Goal: Information Seeking & Learning: Learn about a topic

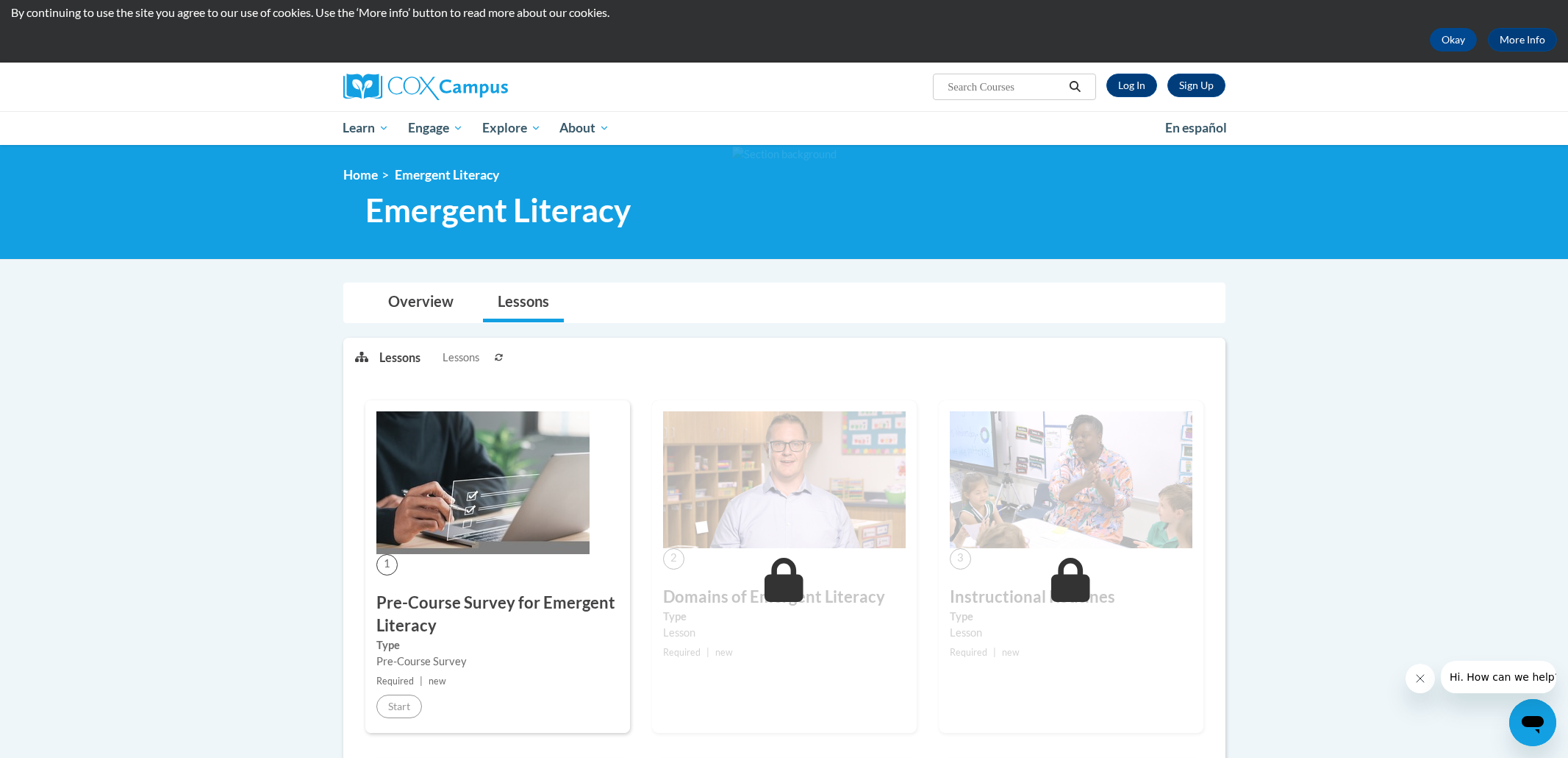
scroll to position [47, 0]
click at [1129, 87] on link "Log In" at bounding box center [1132, 85] width 51 height 24
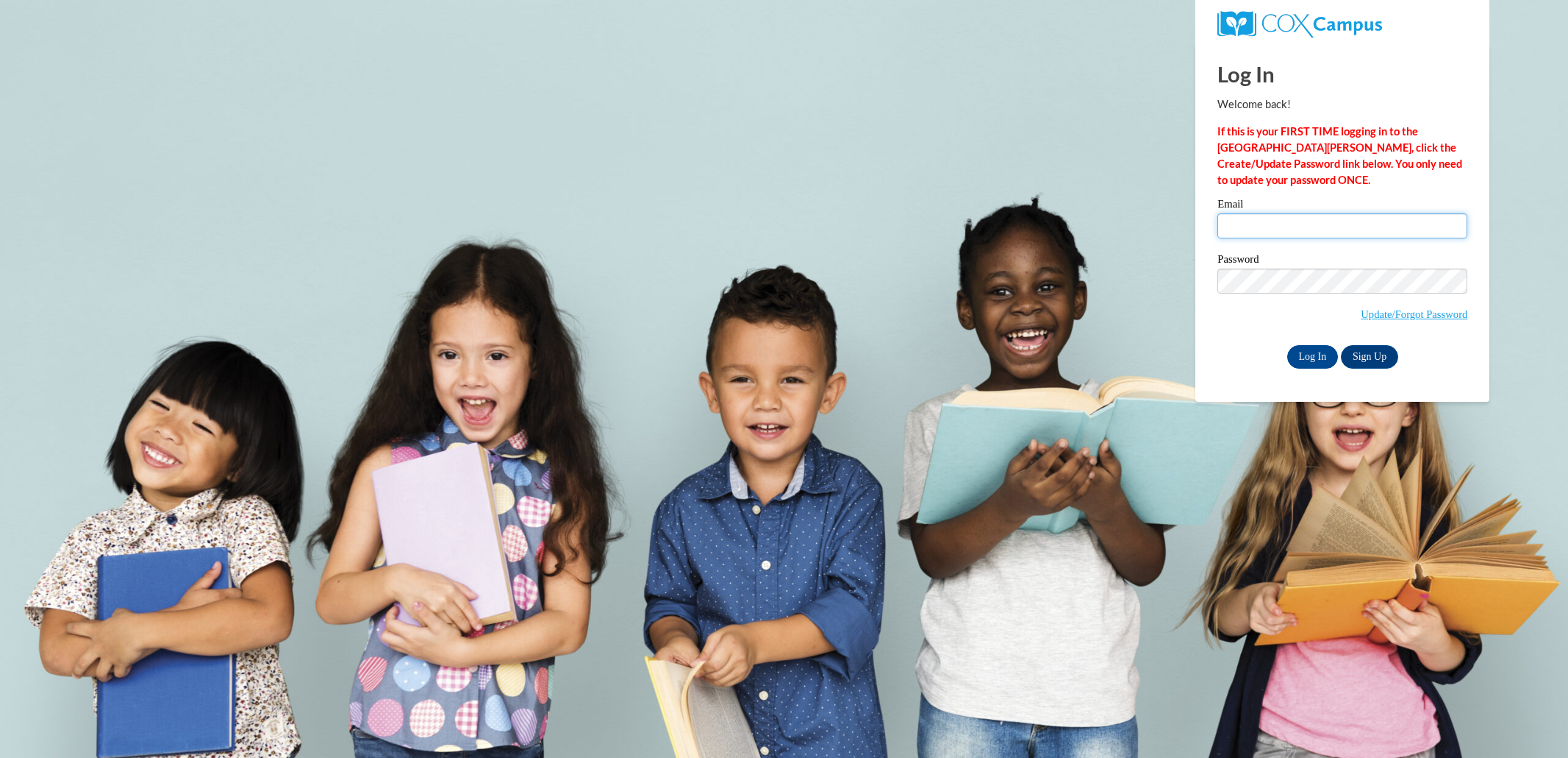
click at [1255, 224] on input "Email" at bounding box center [1342, 225] width 250 height 25
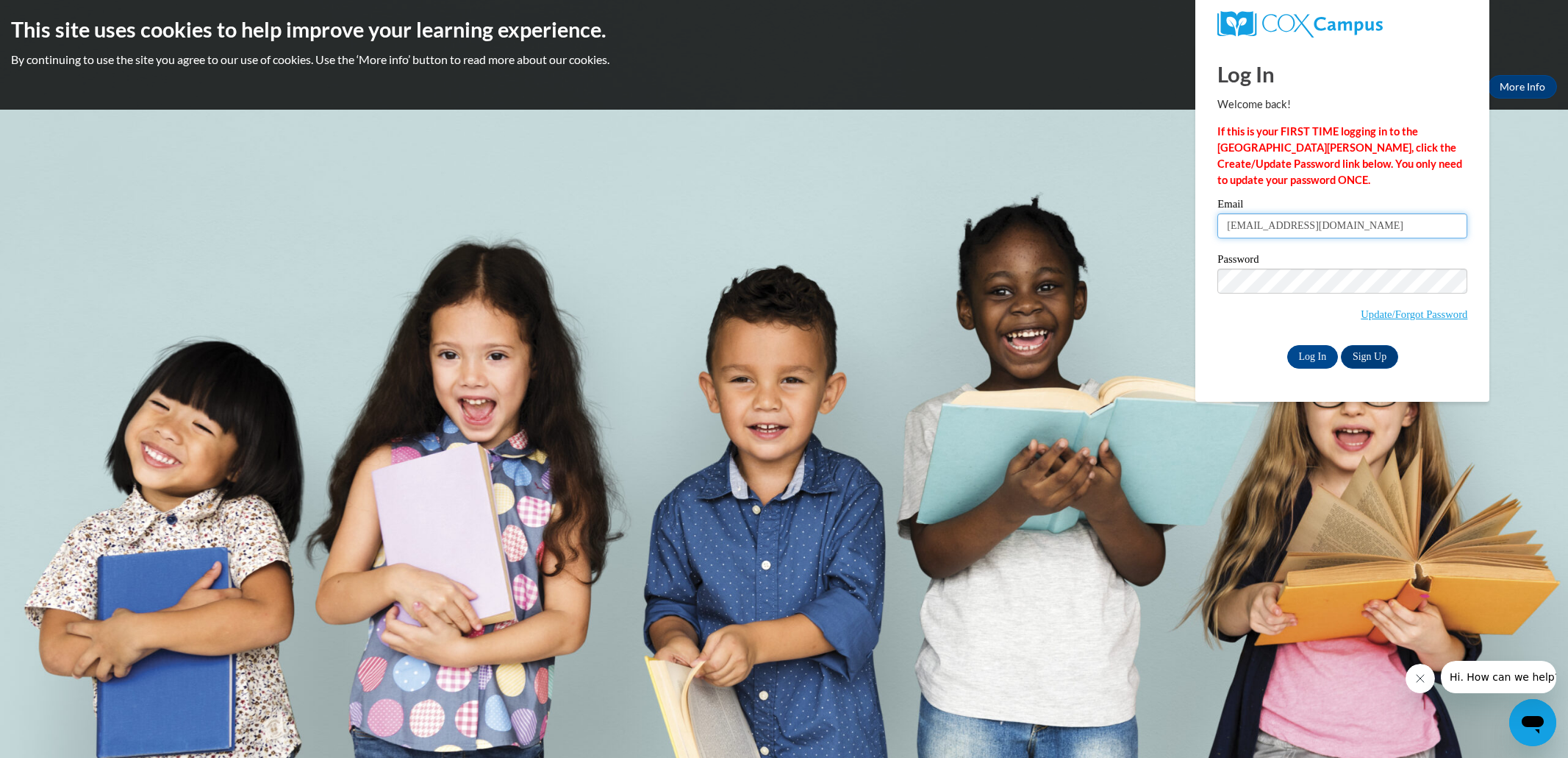
type input "gsteele@mcpasd.k12.wi.us"
click at [1287, 345] on input "Log In" at bounding box center [1313, 357] width 51 height 24
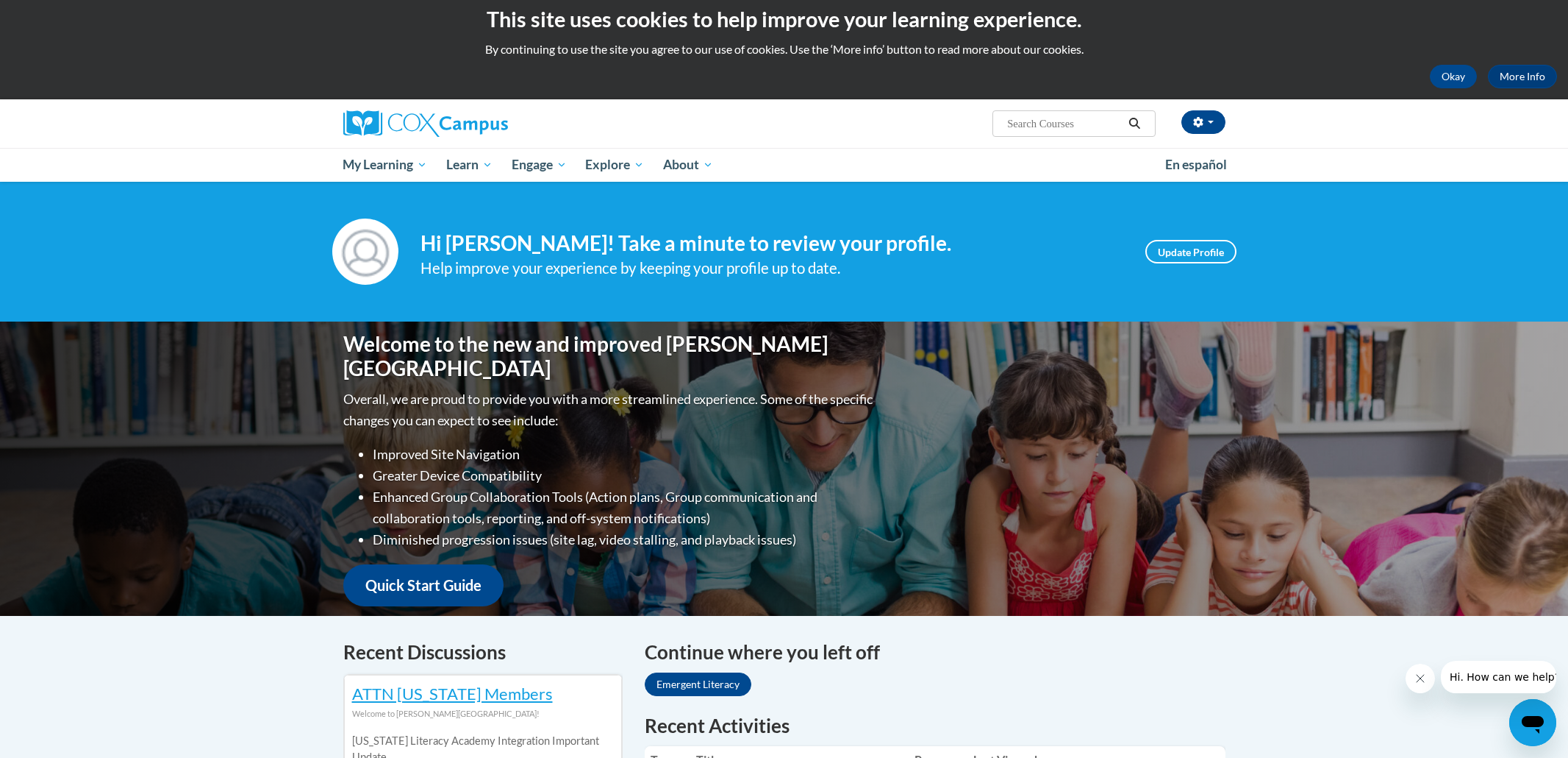
scroll to position [14, 0]
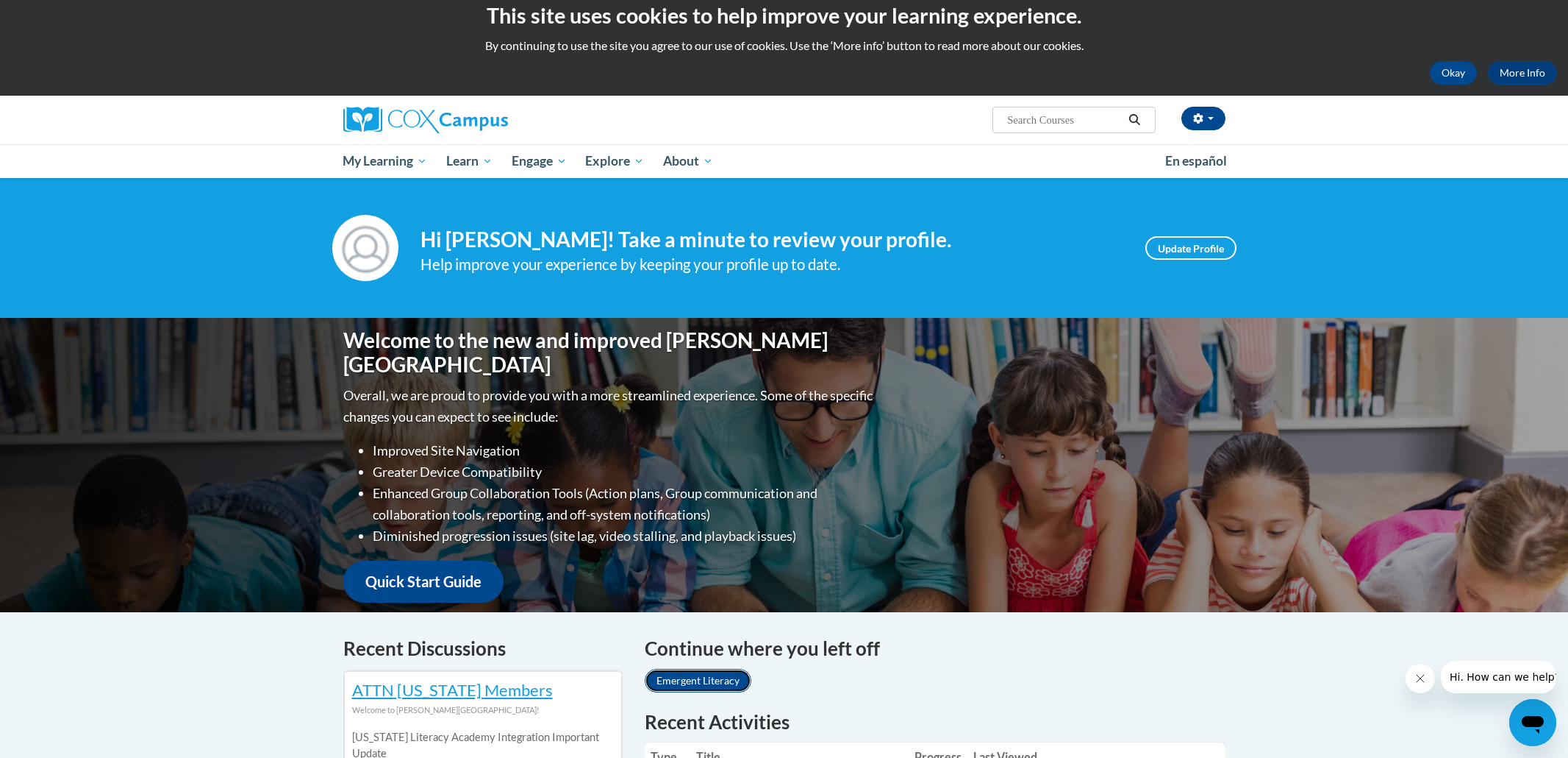
click at [696, 683] on link "Emergent Literacy" at bounding box center [698, 679] width 107 height 24
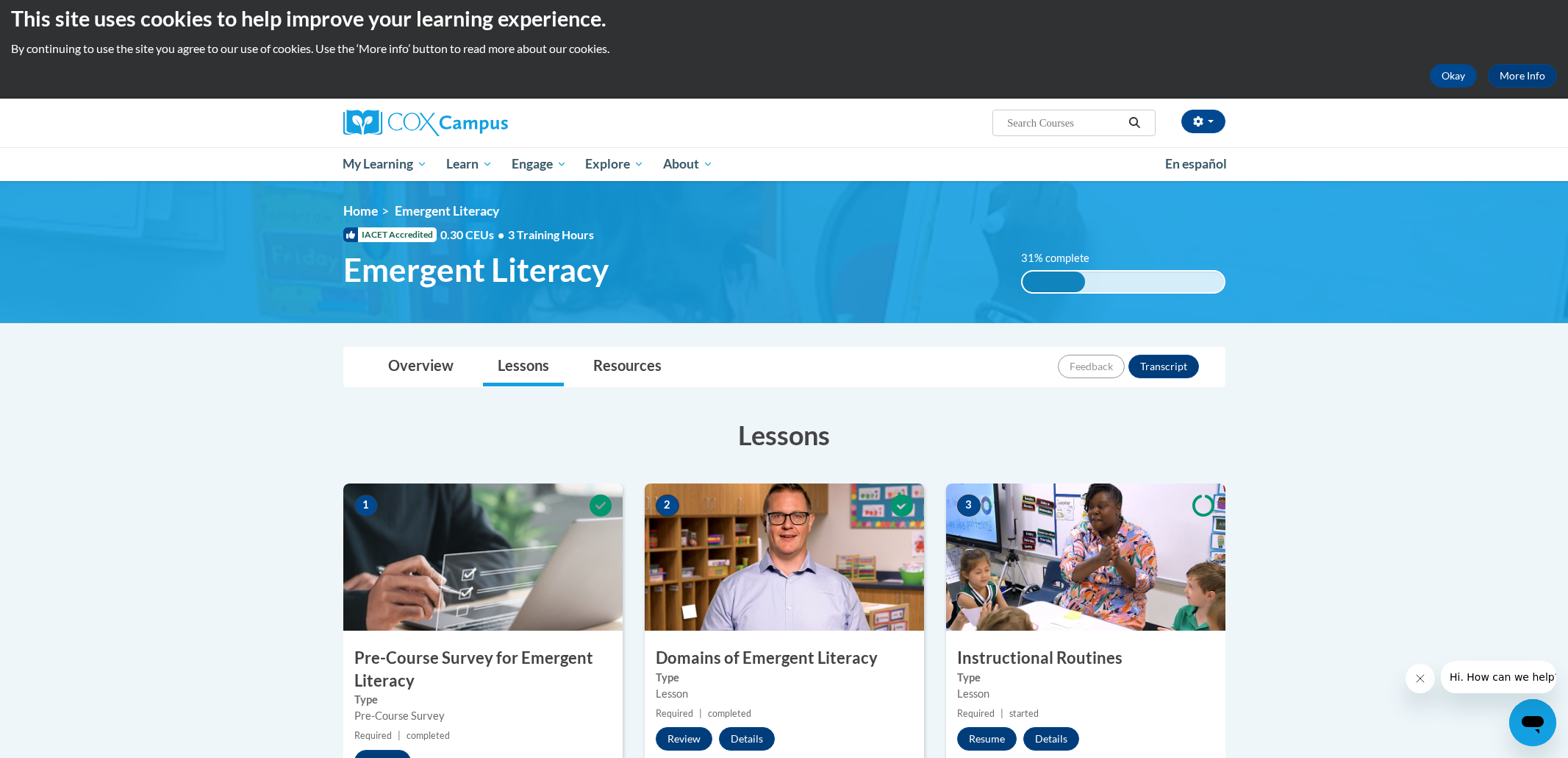
scroll to position [14, 0]
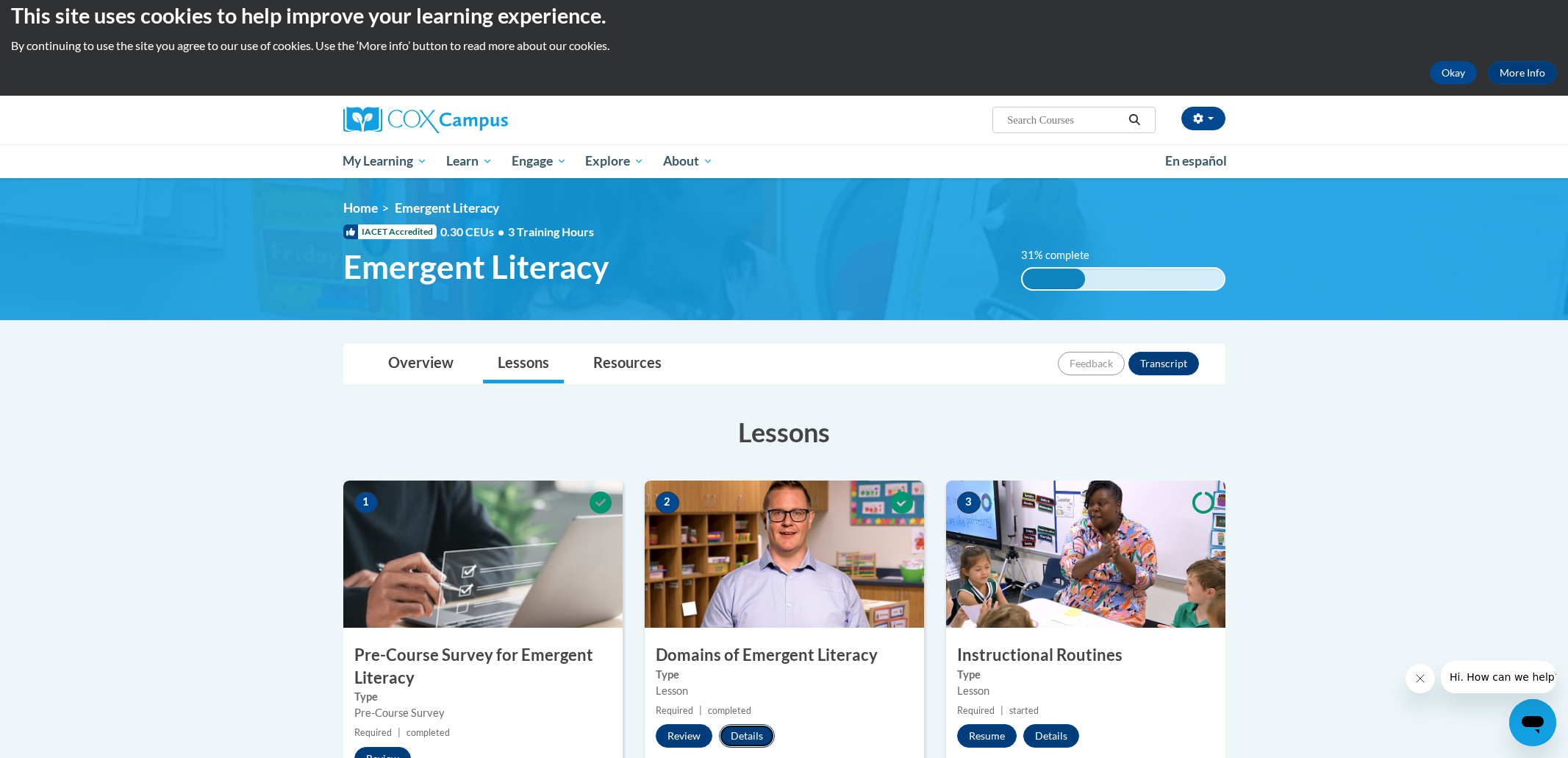
click at [747, 732] on button "Details" at bounding box center [746, 735] width 56 height 24
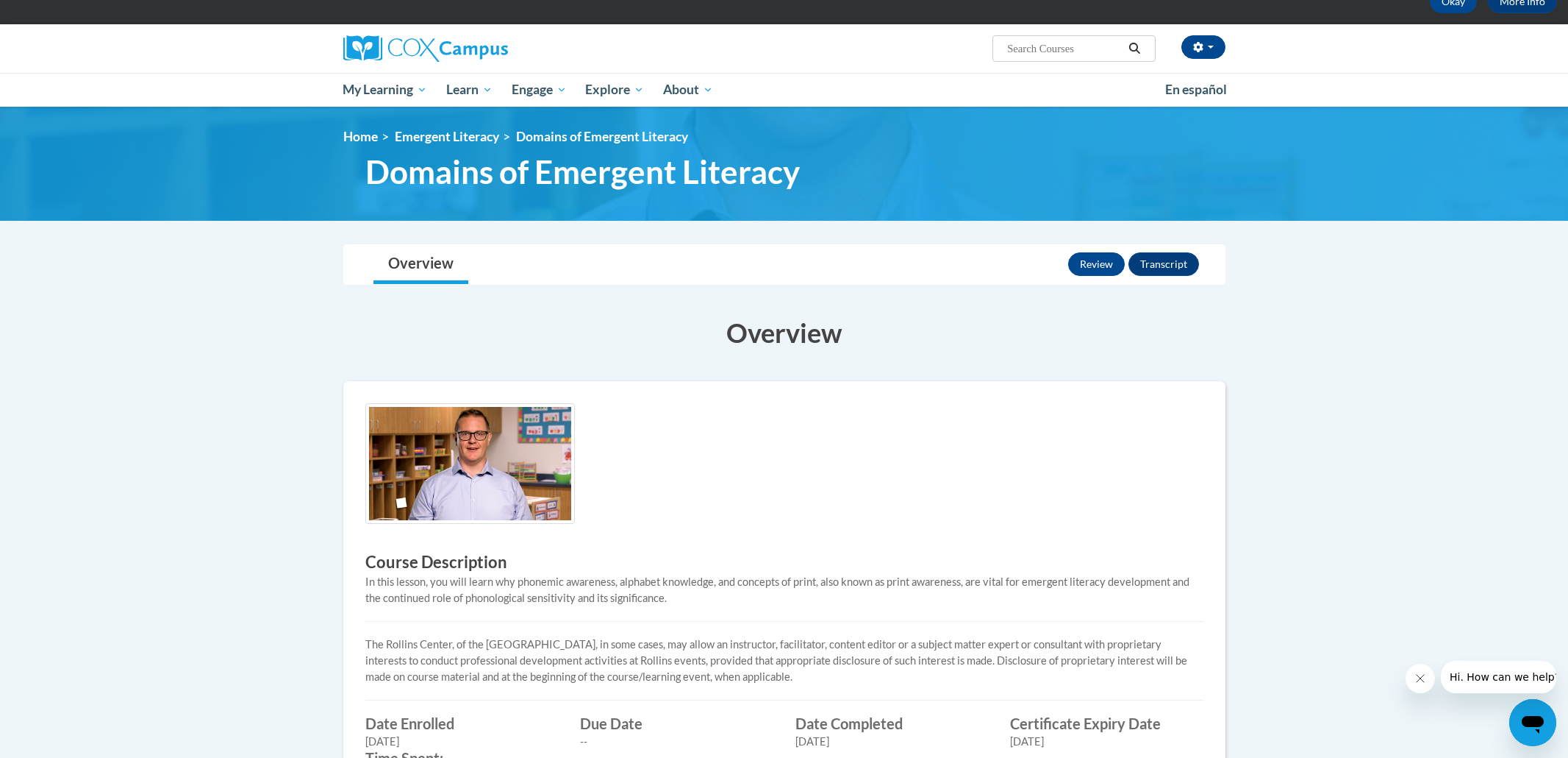
scroll to position [41, 0]
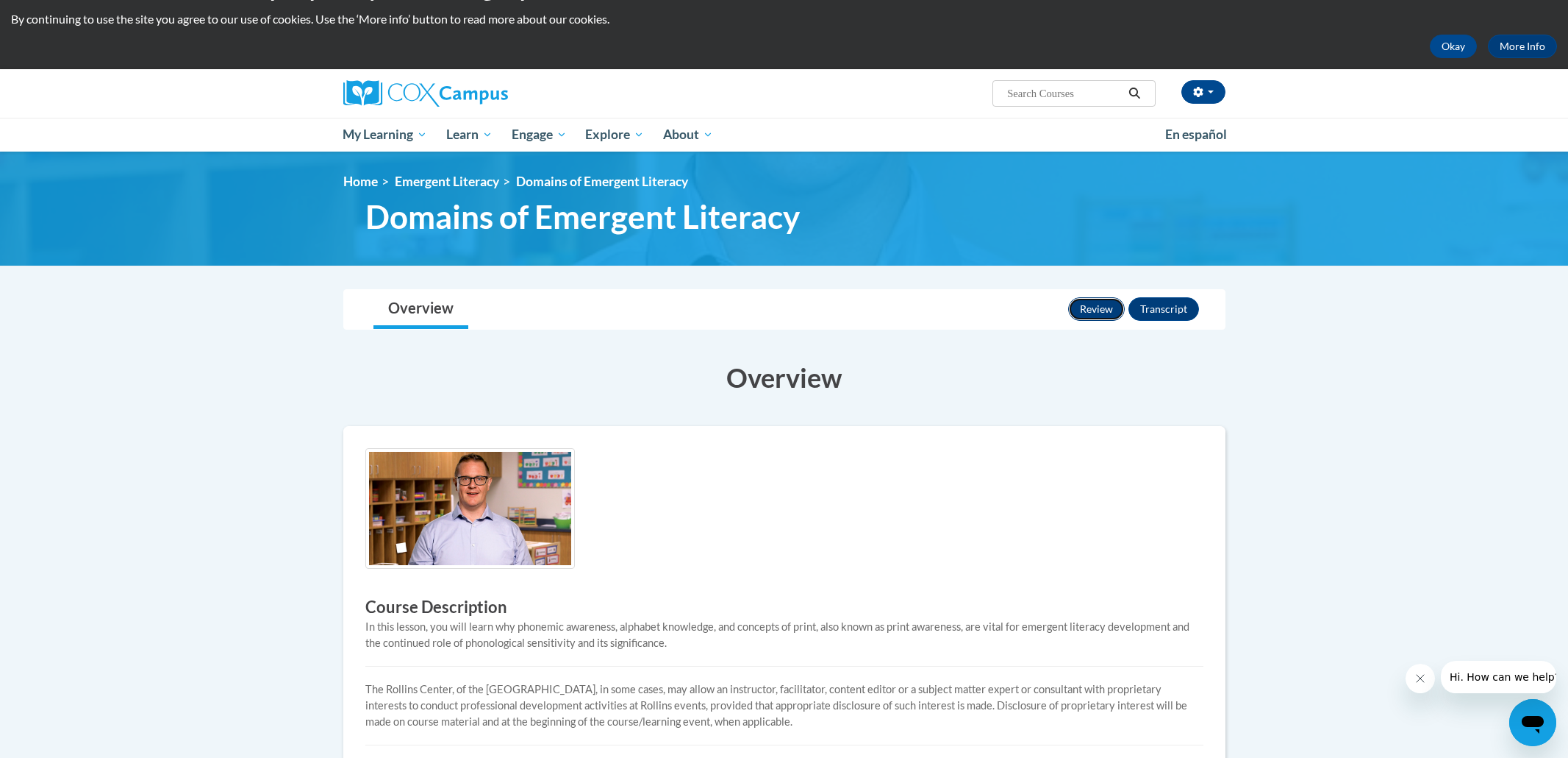
click at [1096, 308] on button "Review" at bounding box center [1096, 308] width 57 height 24
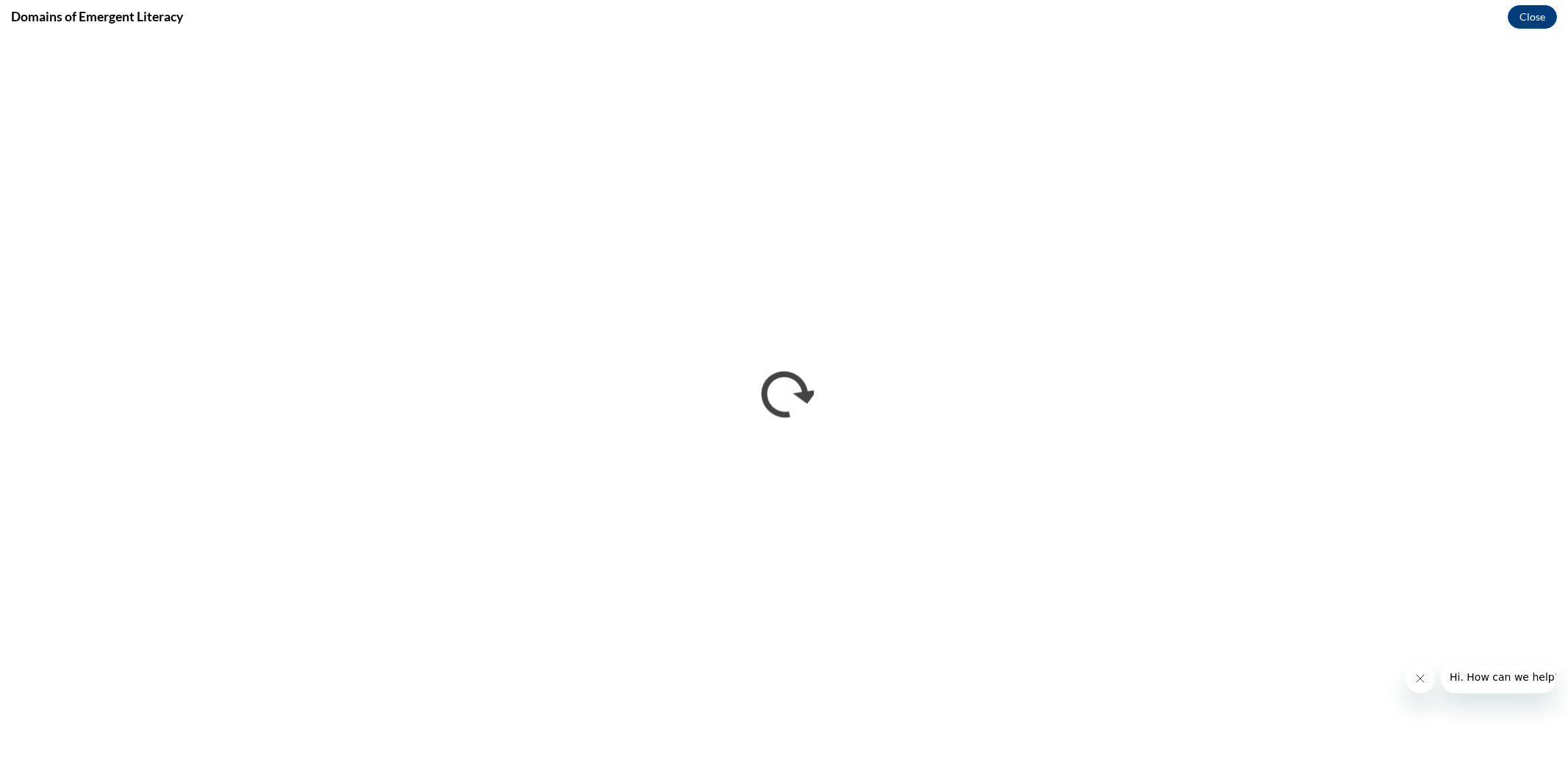
scroll to position [0, 0]
click at [1539, 15] on button "Close" at bounding box center [1532, 16] width 49 height 24
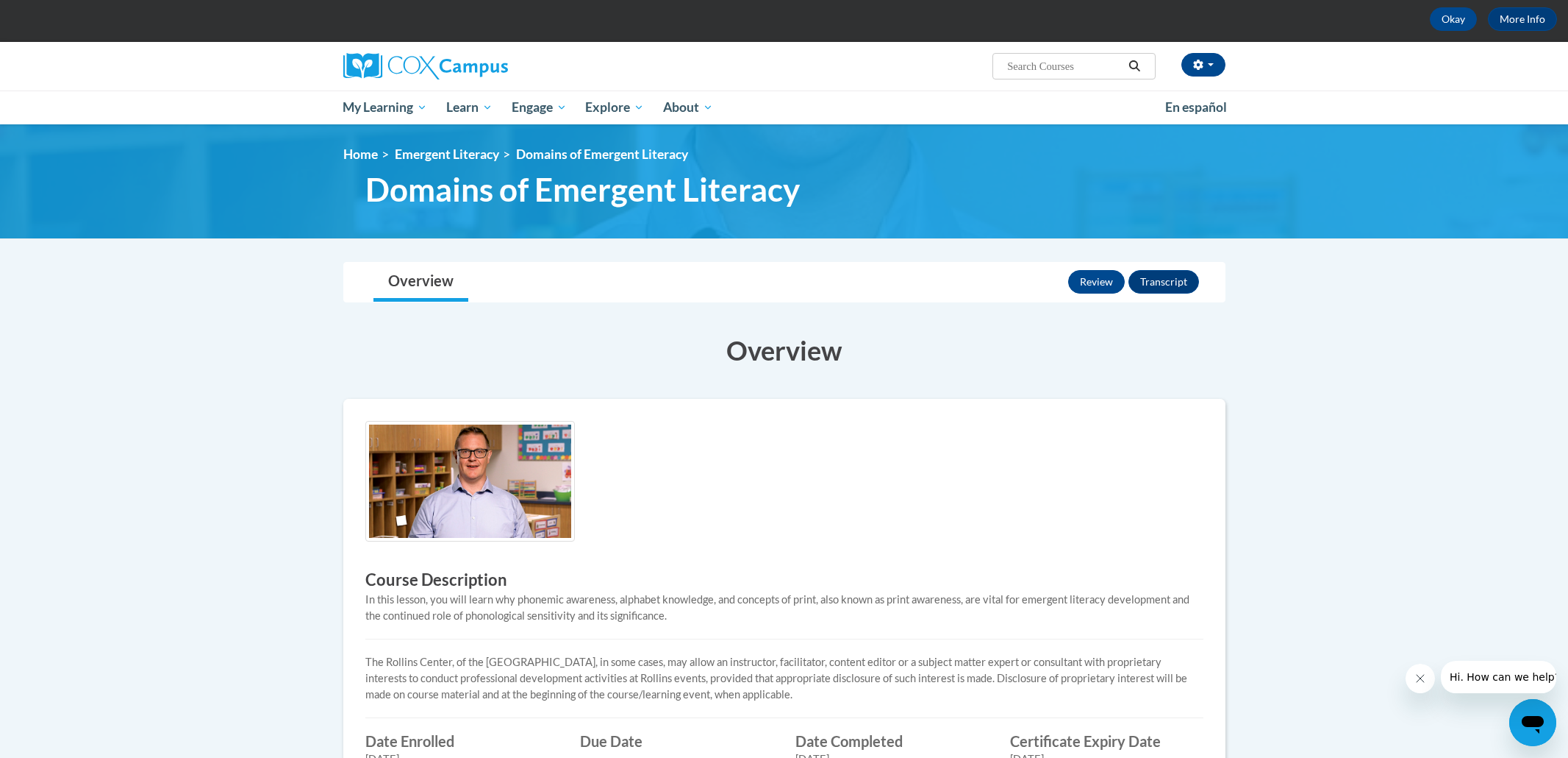
scroll to position [304, 0]
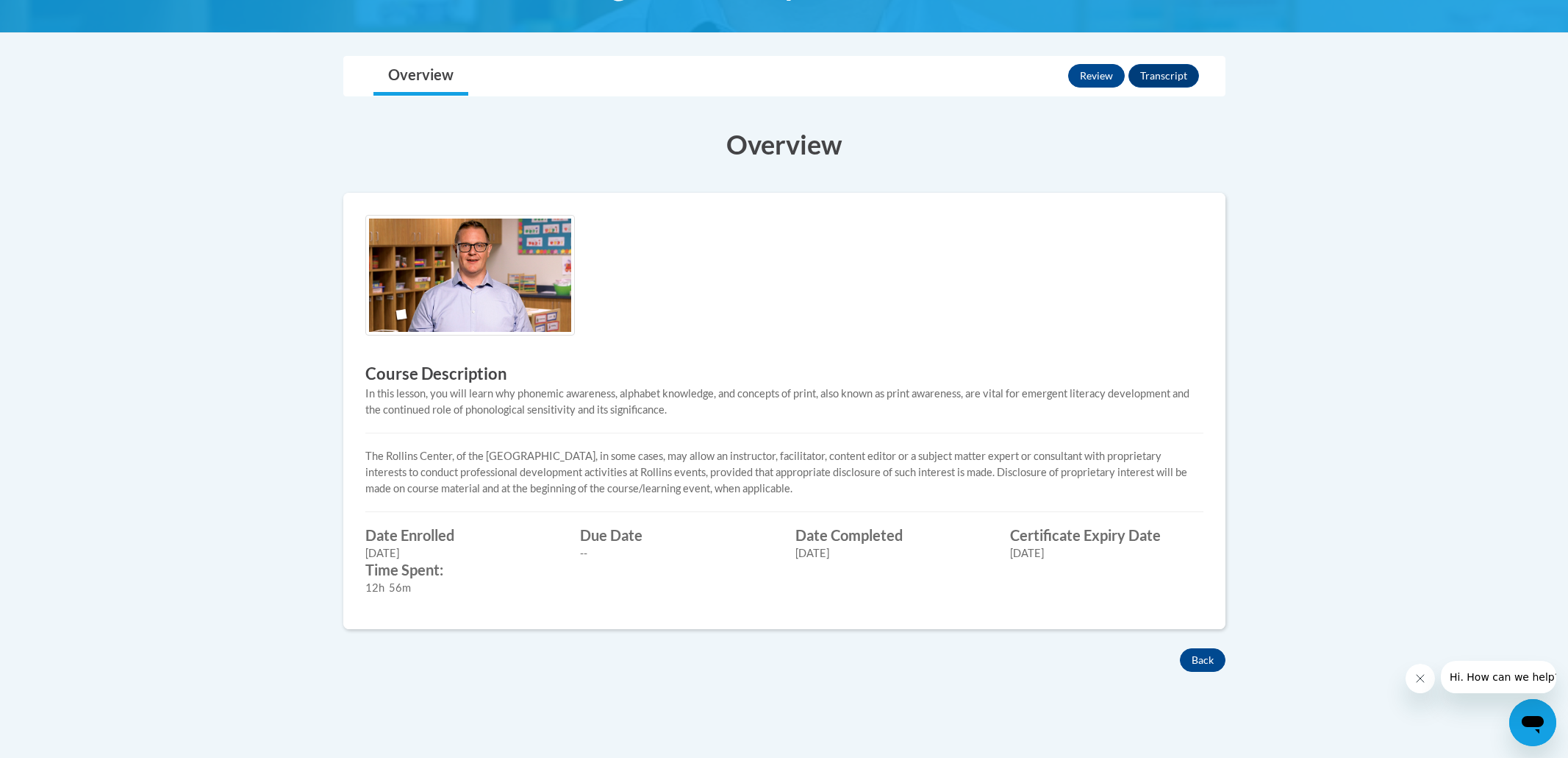
scroll to position [269, 0]
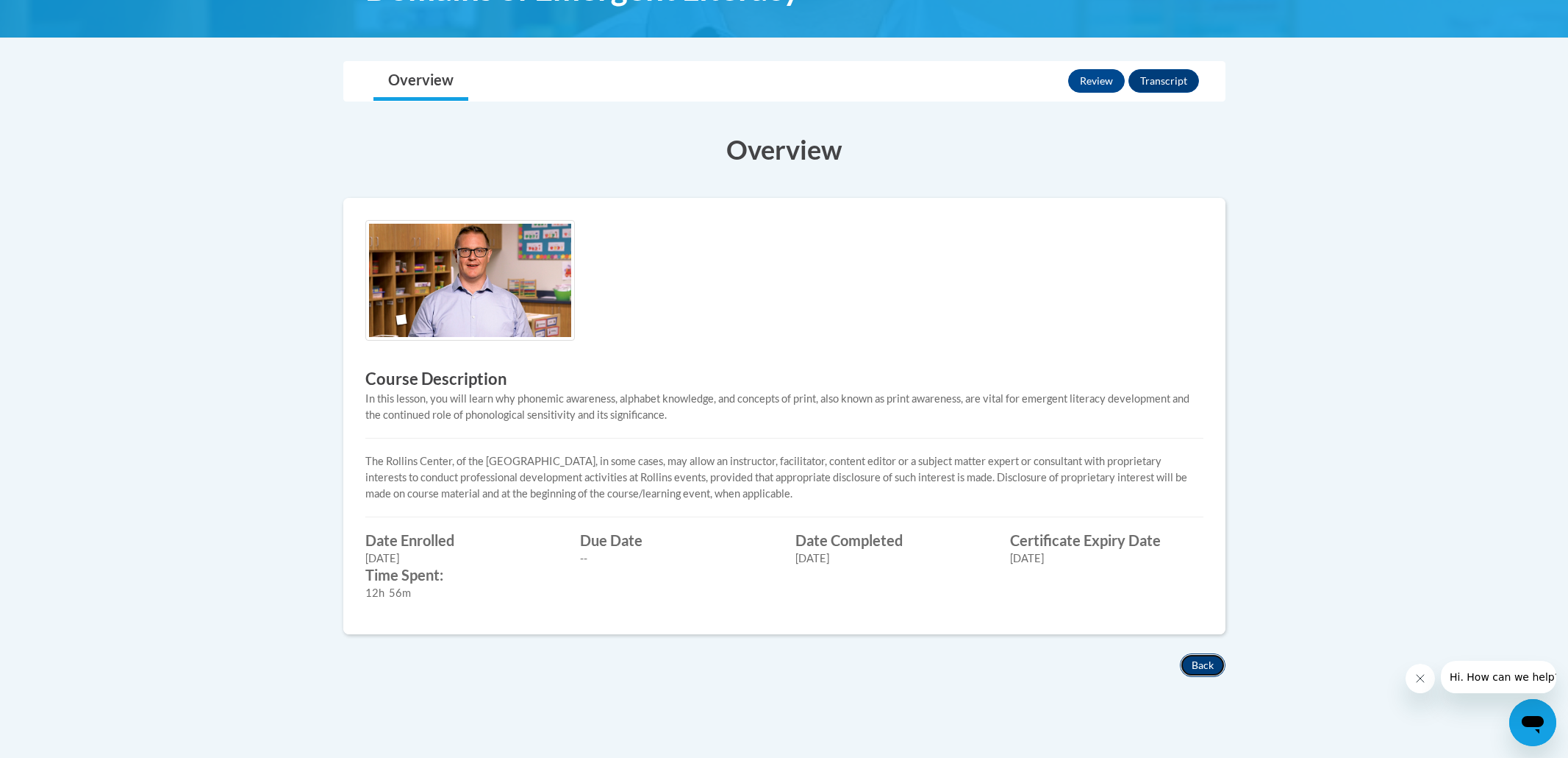
click at [1209, 662] on button "Back" at bounding box center [1202, 664] width 45 height 24
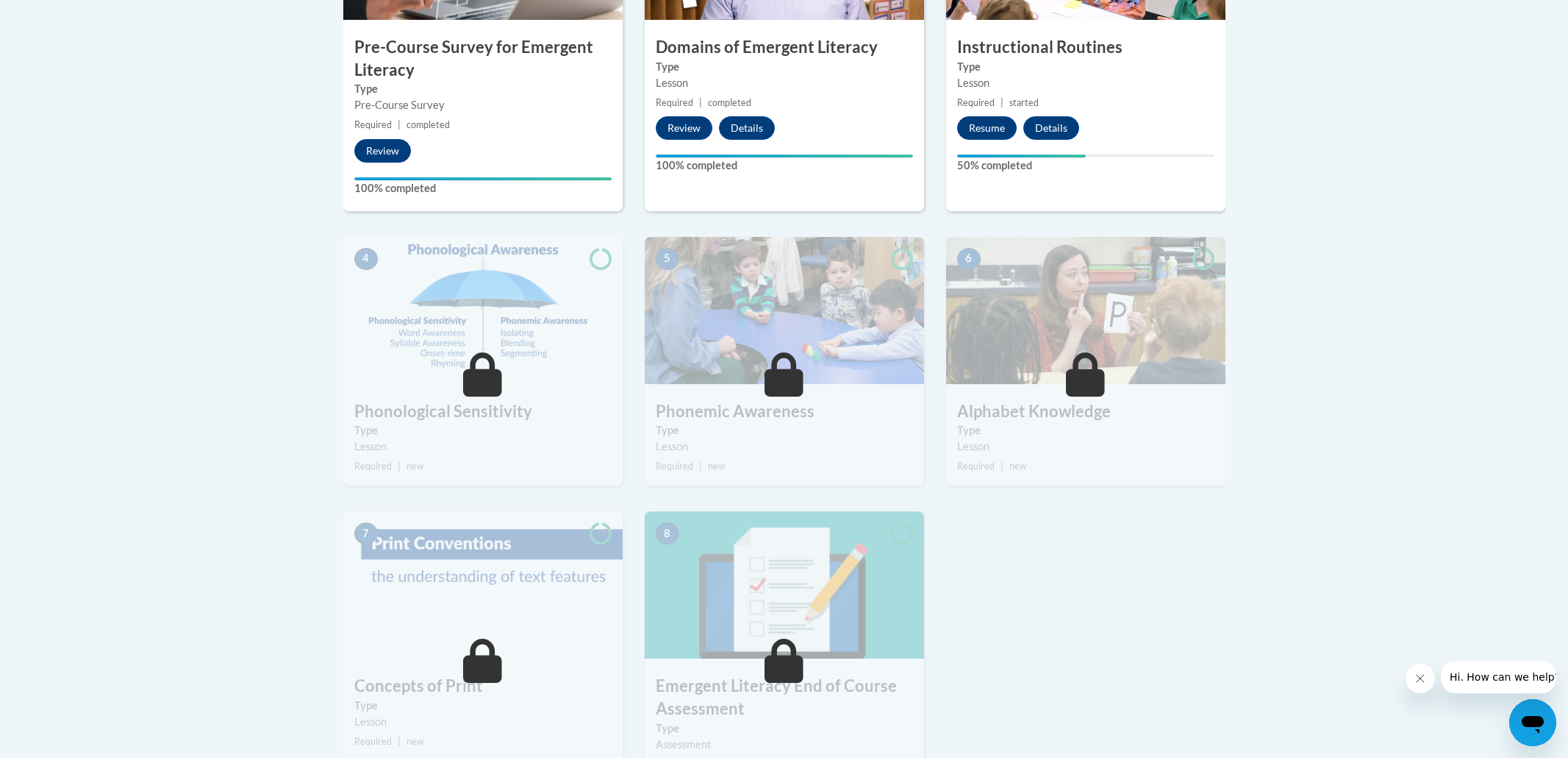
scroll to position [631, 0]
